Goal: Task Accomplishment & Management: Manage account settings

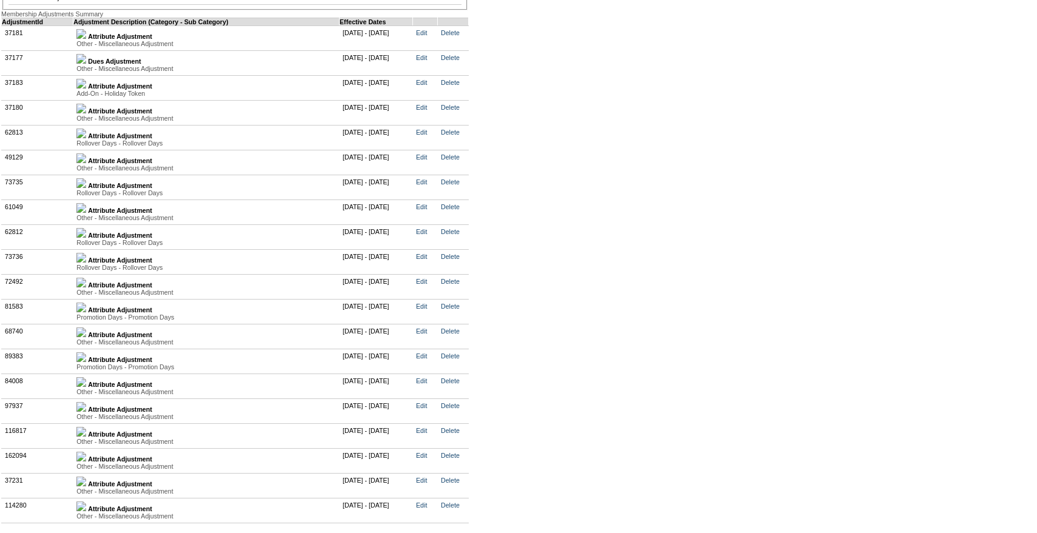
scroll to position [2552, 0]
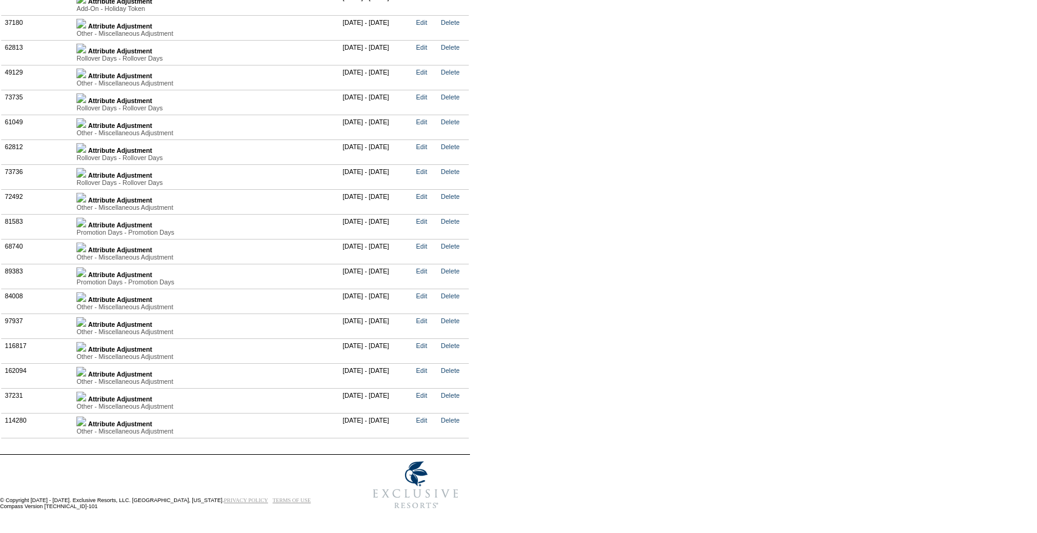
click at [86, 371] on img at bounding box center [81, 372] width 10 height 10
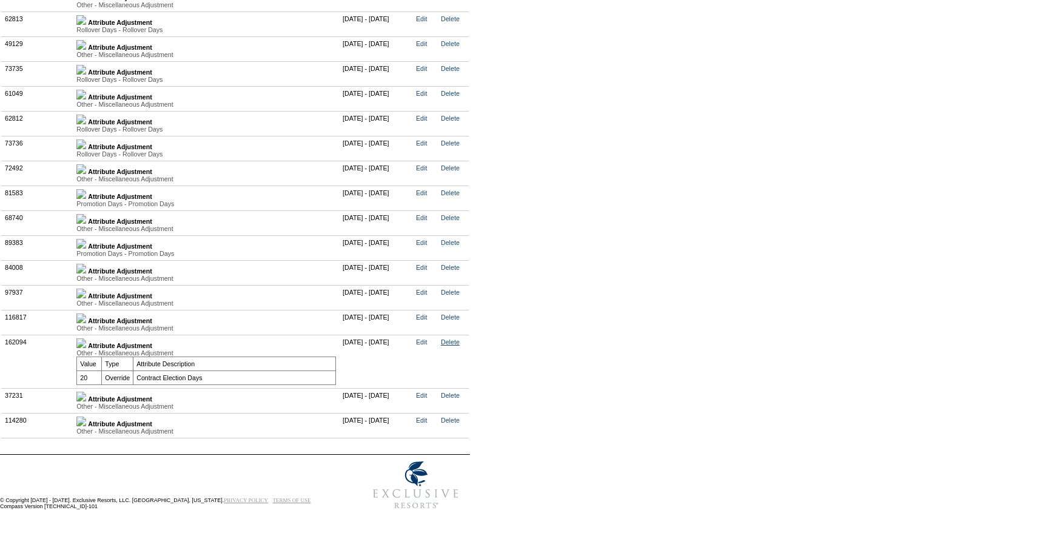
click at [460, 346] on link "Delete" at bounding box center [450, 341] width 19 height 7
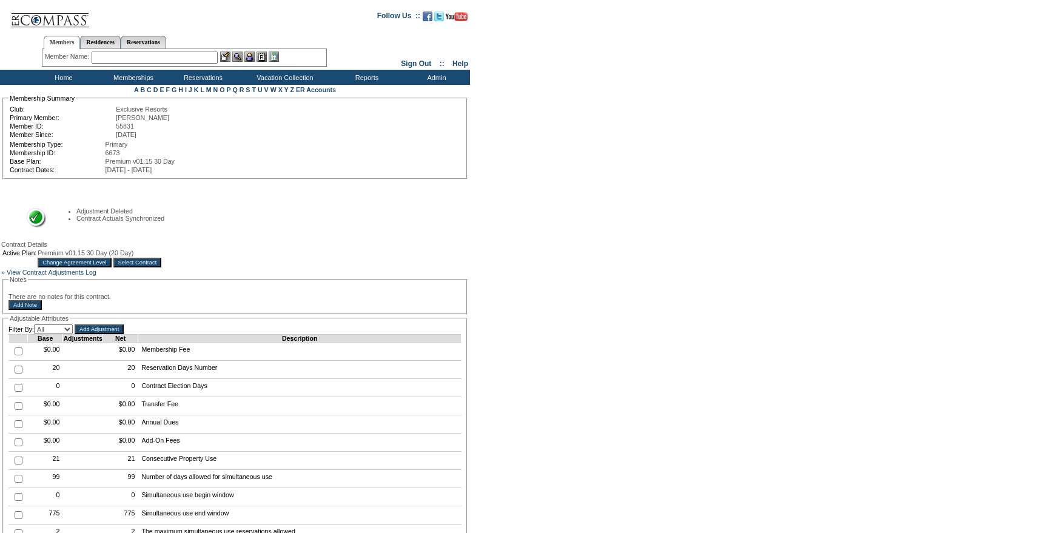
click at [162, 267] on input "Select Contract" at bounding box center [137, 263] width 49 height 10
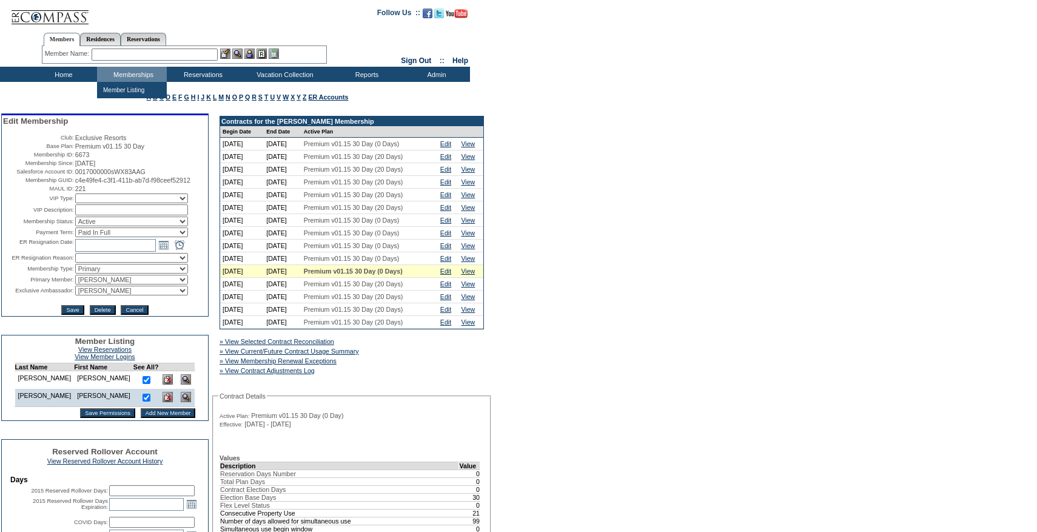
click at [141, 57] on input "text" at bounding box center [155, 55] width 126 height 12
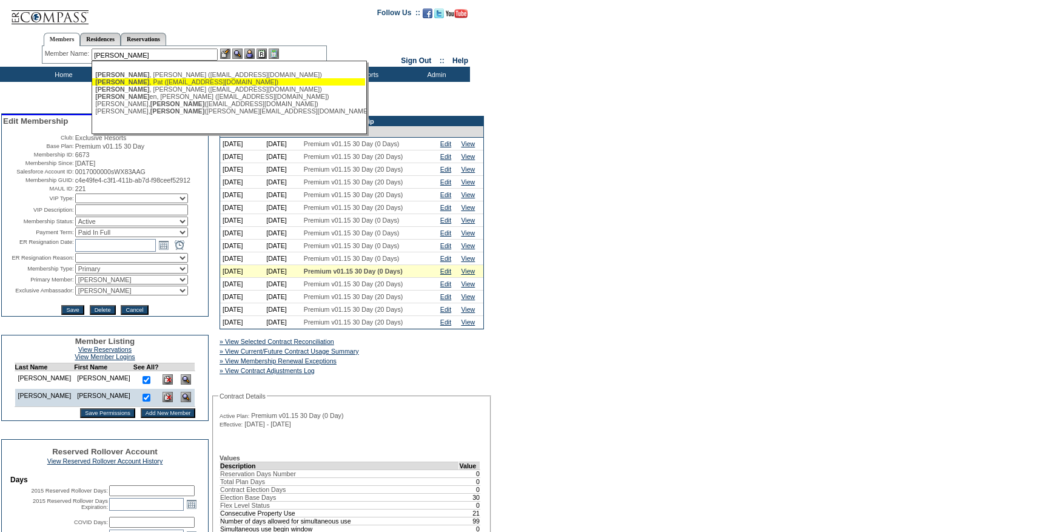
click at [140, 84] on div "Boyd , Pat (pat@propertyventures.net)" at bounding box center [228, 81] width 267 height 7
type input "Boyd, Pat (pat@propertyventures.net)"
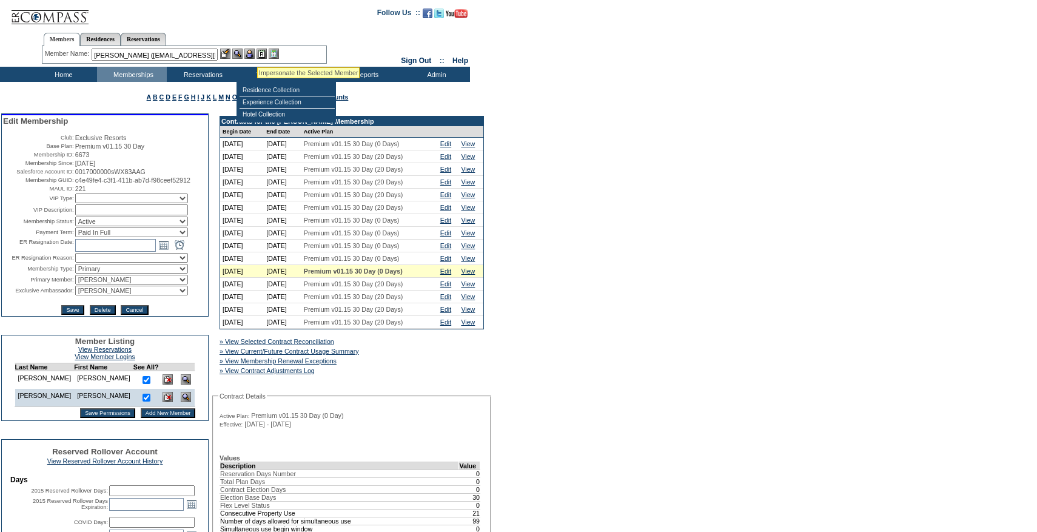
click at [255, 53] on img at bounding box center [249, 54] width 10 height 10
click at [227, 53] on img at bounding box center [225, 54] width 10 height 10
